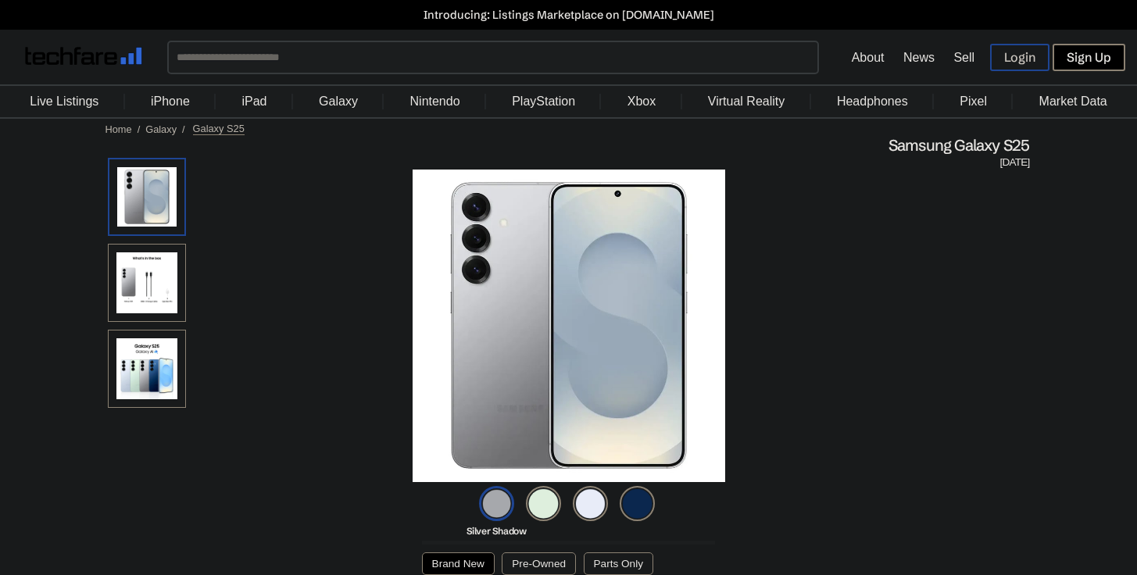
click at [182, 103] on link "iPhone" at bounding box center [170, 102] width 55 height 30
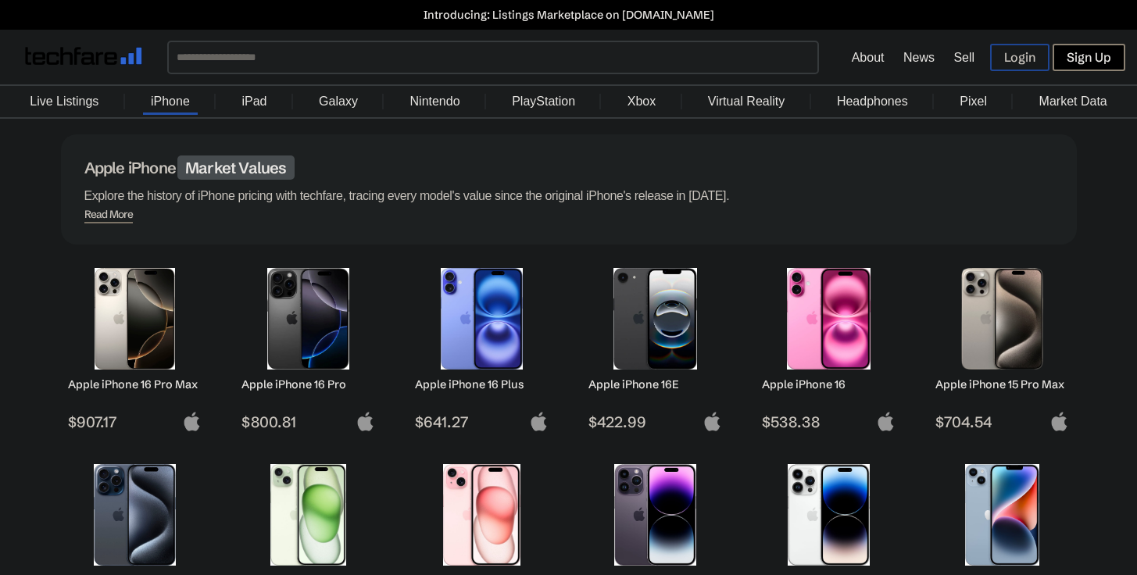
click at [970, 330] on img at bounding box center [1002, 319] width 110 height 102
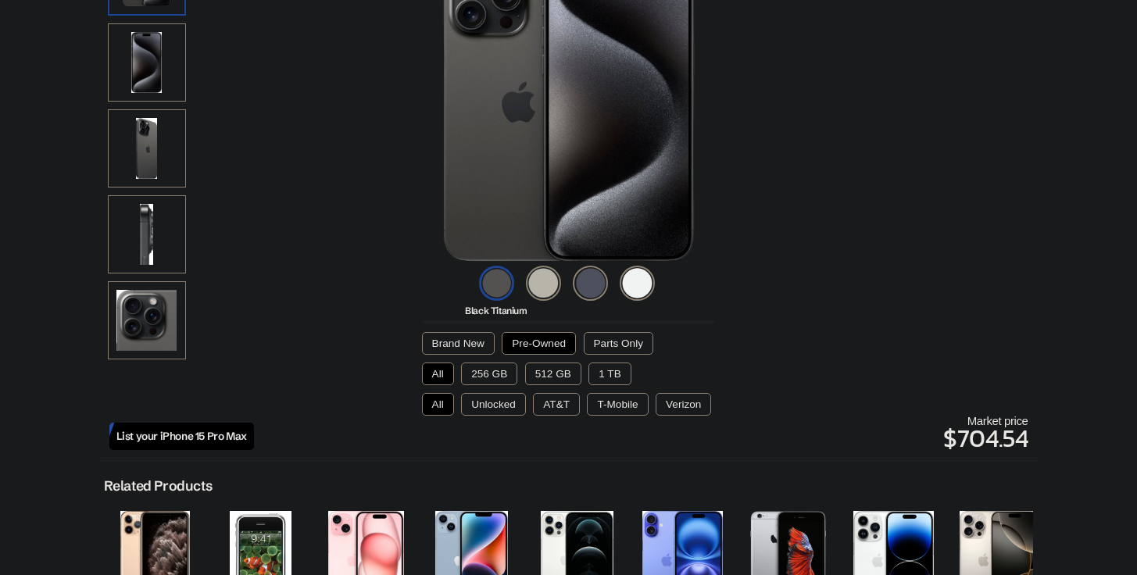
scroll to position [235, 0]
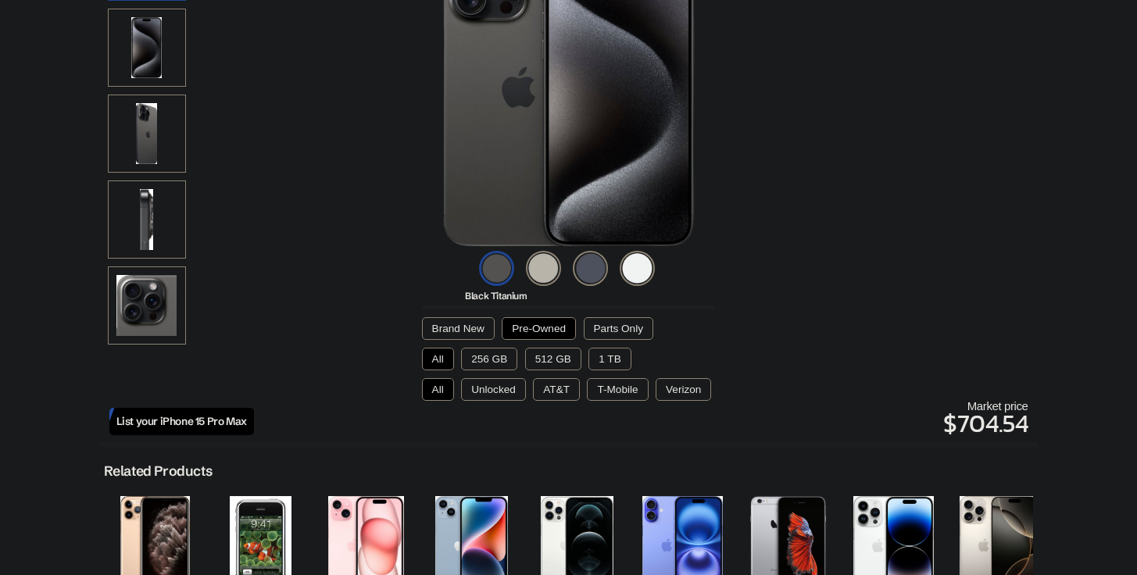
click at [537, 324] on button "Pre-Owned" at bounding box center [539, 328] width 74 height 23
click at [608, 359] on button "1 TB" at bounding box center [609, 359] width 42 height 23
click at [495, 393] on button "Unlocked" at bounding box center [493, 389] width 65 height 23
click at [523, 328] on button "Pre-Owned" at bounding box center [539, 328] width 74 height 23
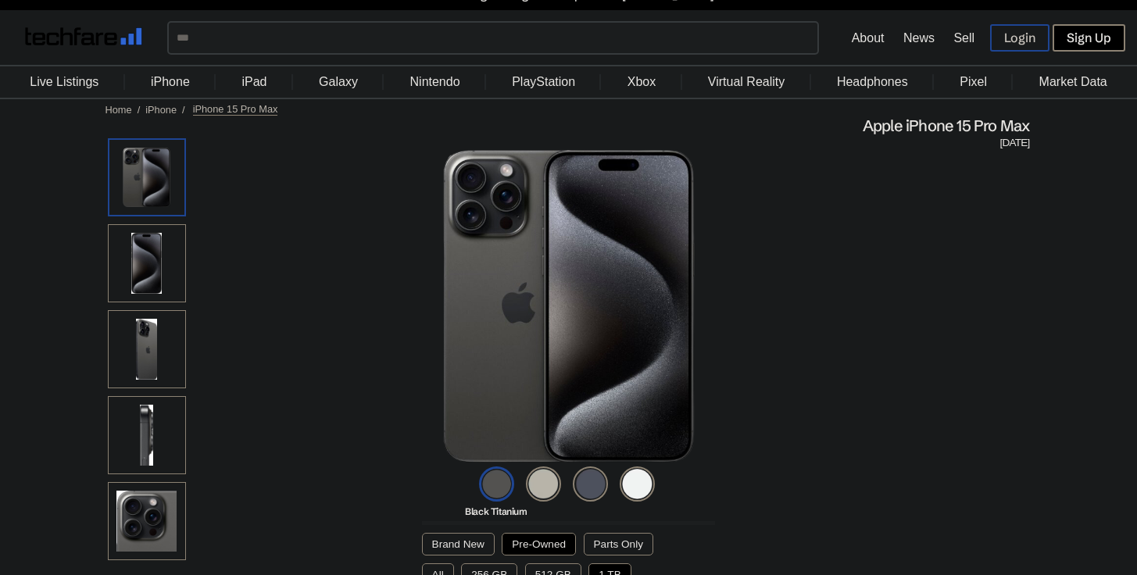
scroll to position [0, 0]
